Goal: Navigation & Orientation: Find specific page/section

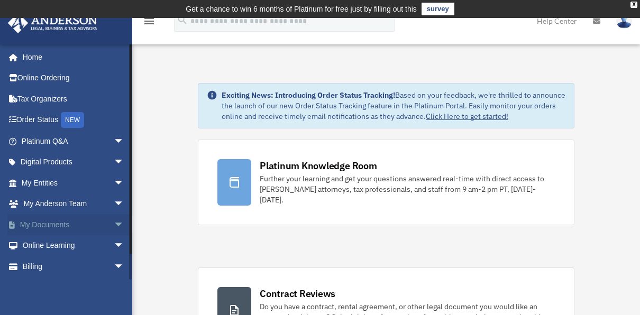
click at [77, 223] on link "My Documents arrow_drop_down" at bounding box center [73, 224] width 133 height 21
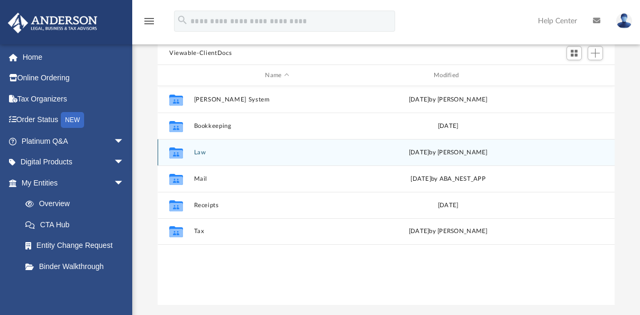
scroll to position [111, 0]
click at [198, 157] on div "Collaborated Folder Law Tue Jun 24 2025 by Cat Hernandez Sarmiento" at bounding box center [386, 151] width 457 height 26
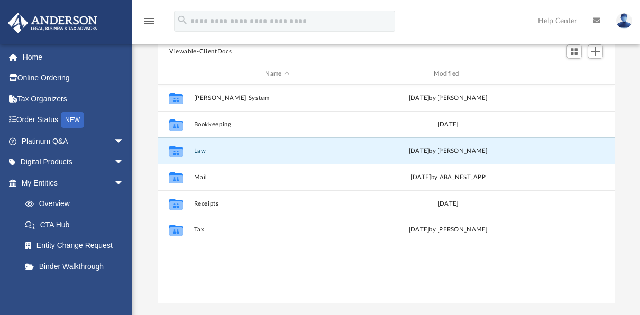
click at [195, 148] on button "Law" at bounding box center [277, 151] width 167 height 7
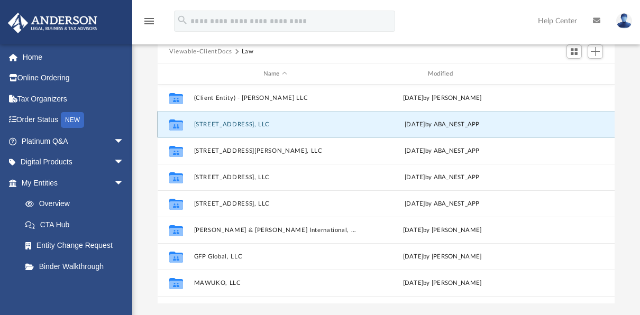
click at [212, 123] on button "[STREET_ADDRESS], LLC" at bounding box center [275, 124] width 163 height 7
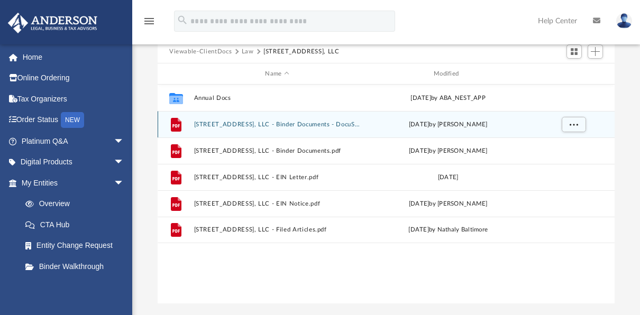
click at [252, 130] on div "File 106 Claire Dr, LLC - Binder Documents - DocuSigned.pdf Thu Sep 14 2023 by …" at bounding box center [386, 124] width 457 height 26
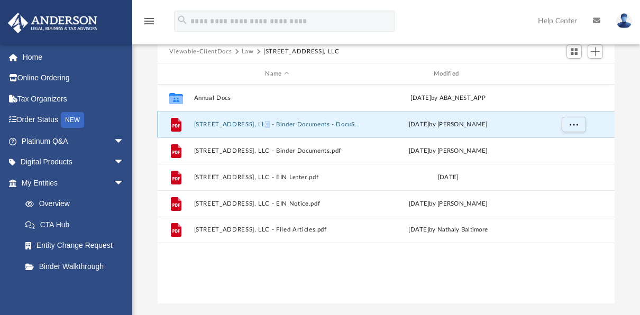
click at [252, 130] on div "File 106 Claire Dr, LLC - Binder Documents - DocuSigned.pdf Thu Sep 14 2023 by …" at bounding box center [386, 124] width 457 height 26
click at [237, 123] on button "106 Claire Dr, LLC - Binder Documents - DocuSigned.pdf" at bounding box center [277, 124] width 167 height 7
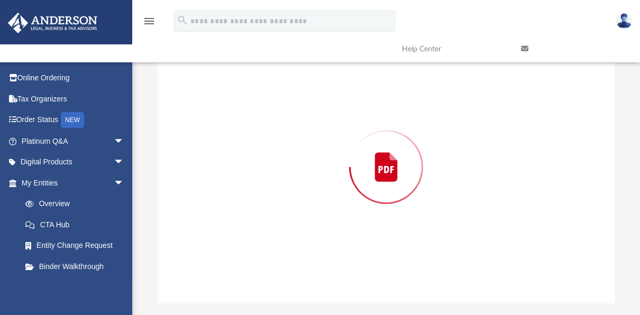
click at [237, 123] on div "Preview" at bounding box center [386, 167] width 457 height 273
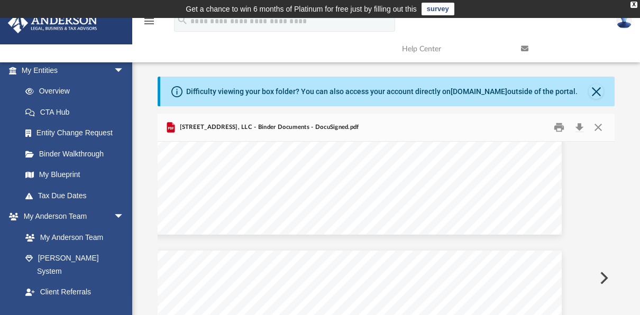
scroll to position [473, 39]
click at [604, 91] on div "Difficulty viewing your box folder? You can also access your account directly o…" at bounding box center [387, 92] width 455 height 30
click at [595, 93] on button "Close" at bounding box center [596, 91] width 15 height 15
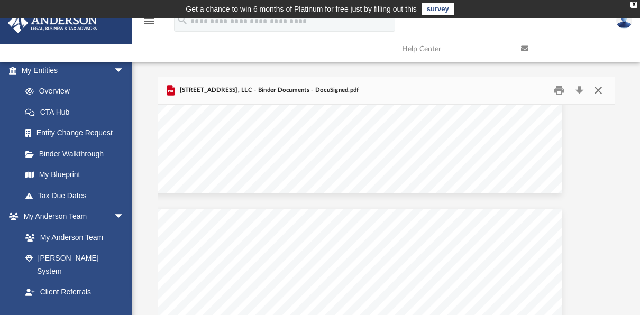
click at [595, 93] on button "Close" at bounding box center [598, 91] width 19 height 16
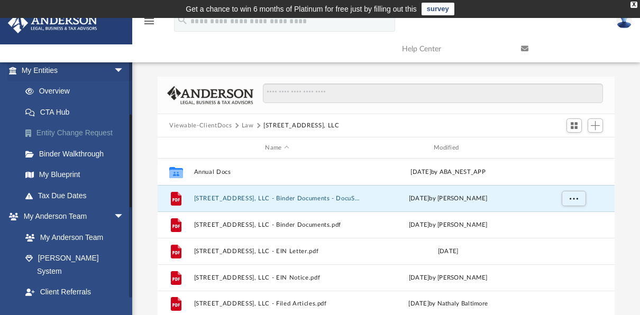
scroll to position [0, 0]
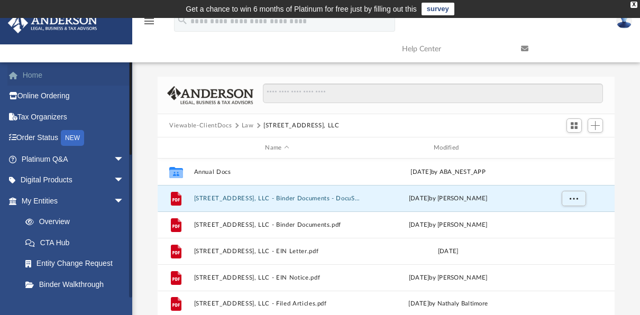
click at [43, 75] on link "Home" at bounding box center [73, 75] width 133 height 21
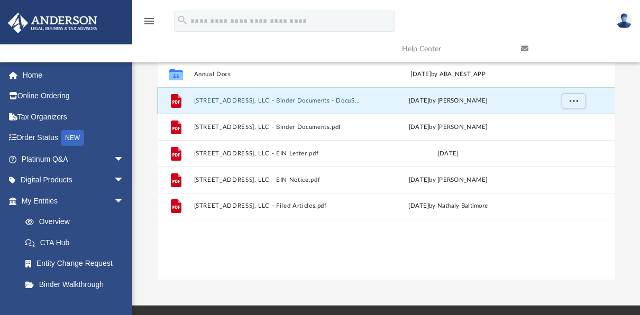
scroll to position [98, 0]
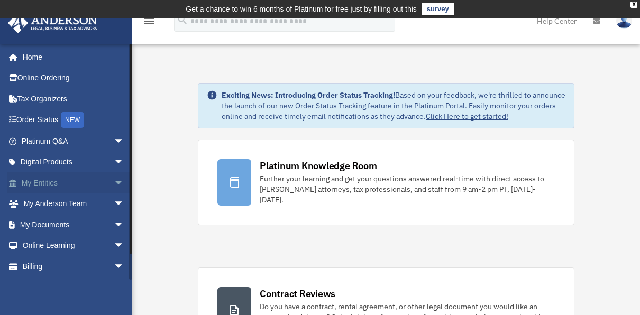
click at [60, 184] on link "My Entities arrow_drop_down" at bounding box center [73, 183] width 133 height 21
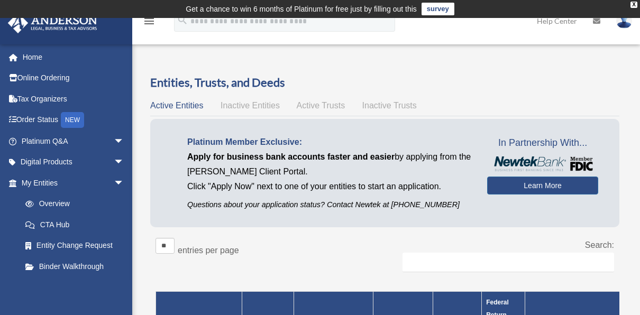
click at [329, 225] on div "Platinum Member Exclusive: Apply for business bank accounts faster and easier b…" at bounding box center [385, 173] width 470 height 109
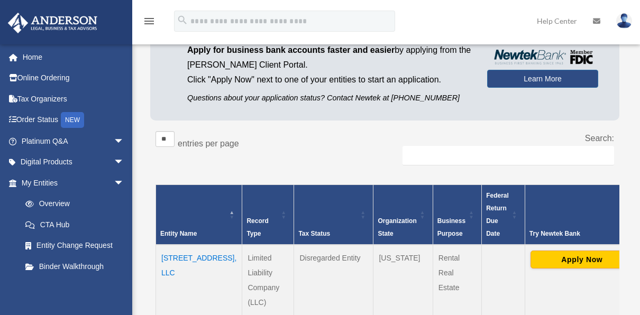
scroll to position [109, 0]
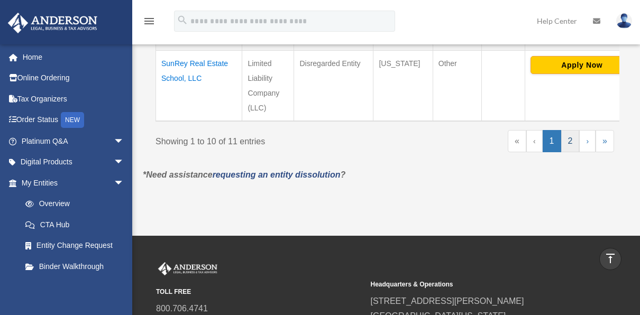
click at [575, 136] on link "2" at bounding box center [571, 141] width 19 height 22
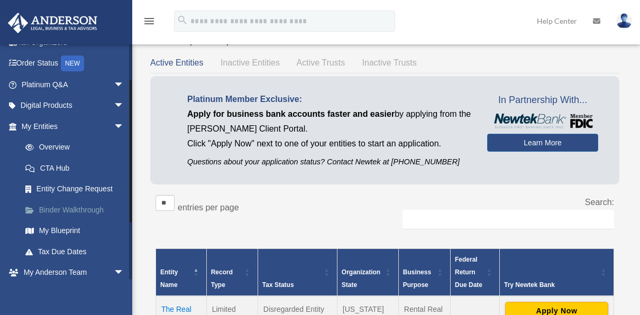
scroll to position [56, 0]
click at [71, 240] on link "My Blueprint" at bounding box center [77, 231] width 125 height 21
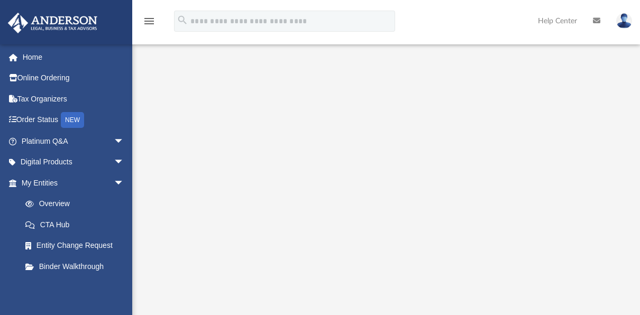
scroll to position [74, 0]
click at [58, 82] on link "Online Ordering" at bounding box center [73, 78] width 133 height 21
click at [114, 182] on span "arrow_drop_down" at bounding box center [124, 184] width 21 height 22
